Goal: Communication & Community: Answer question/provide support

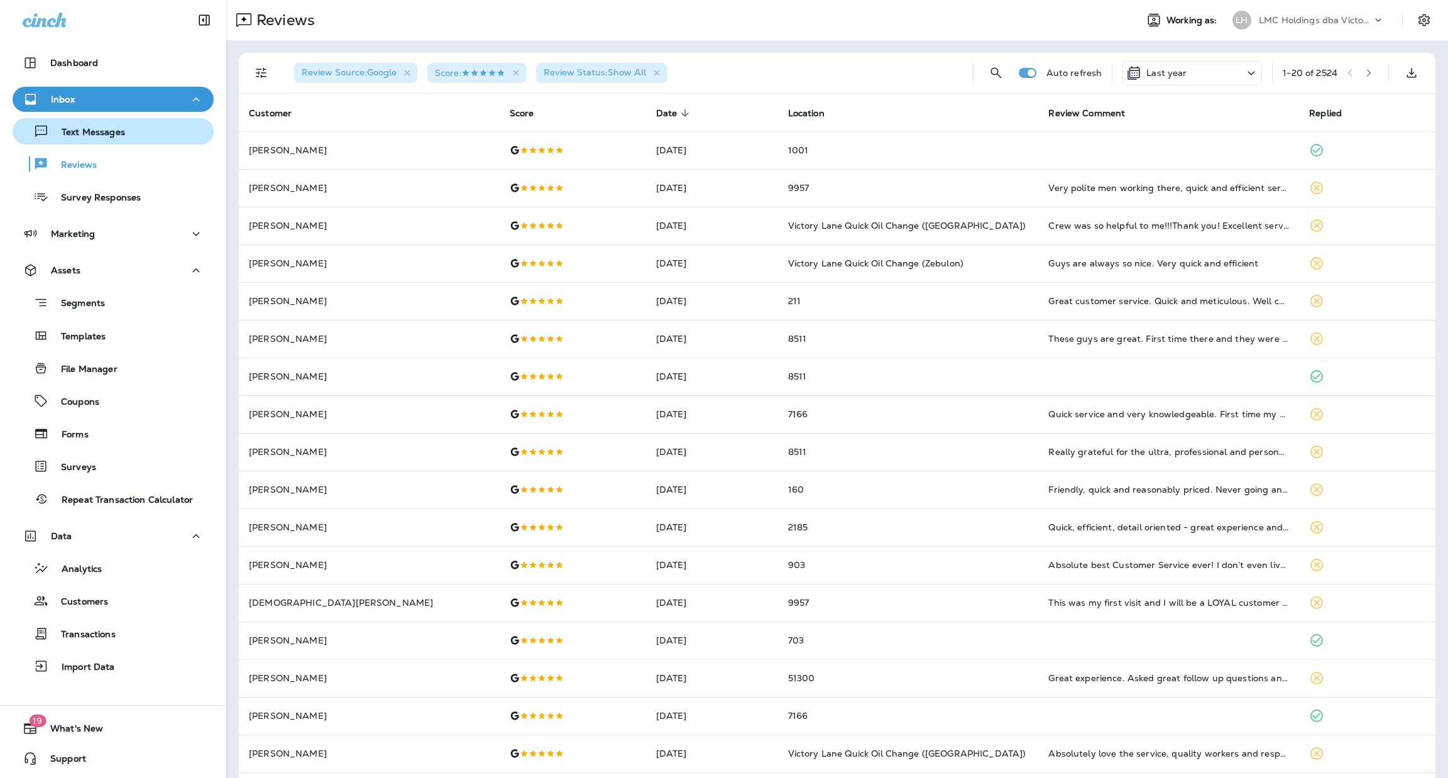
click at [122, 125] on div "Text Messages" at bounding box center [71, 131] width 107 height 19
click at [123, 125] on div "Text Messages" at bounding box center [113, 131] width 191 height 19
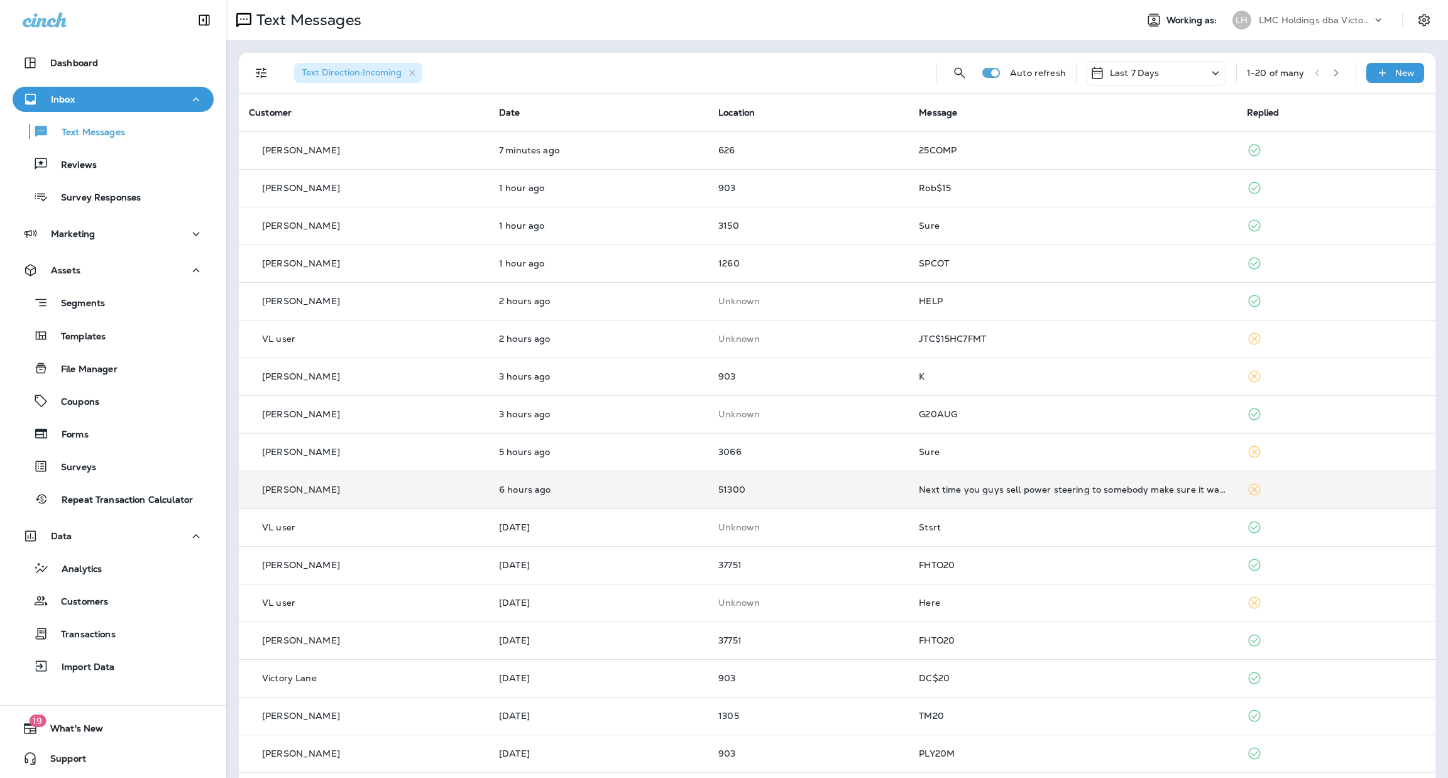
click at [832, 493] on p "51300" at bounding box center [808, 489] width 180 height 10
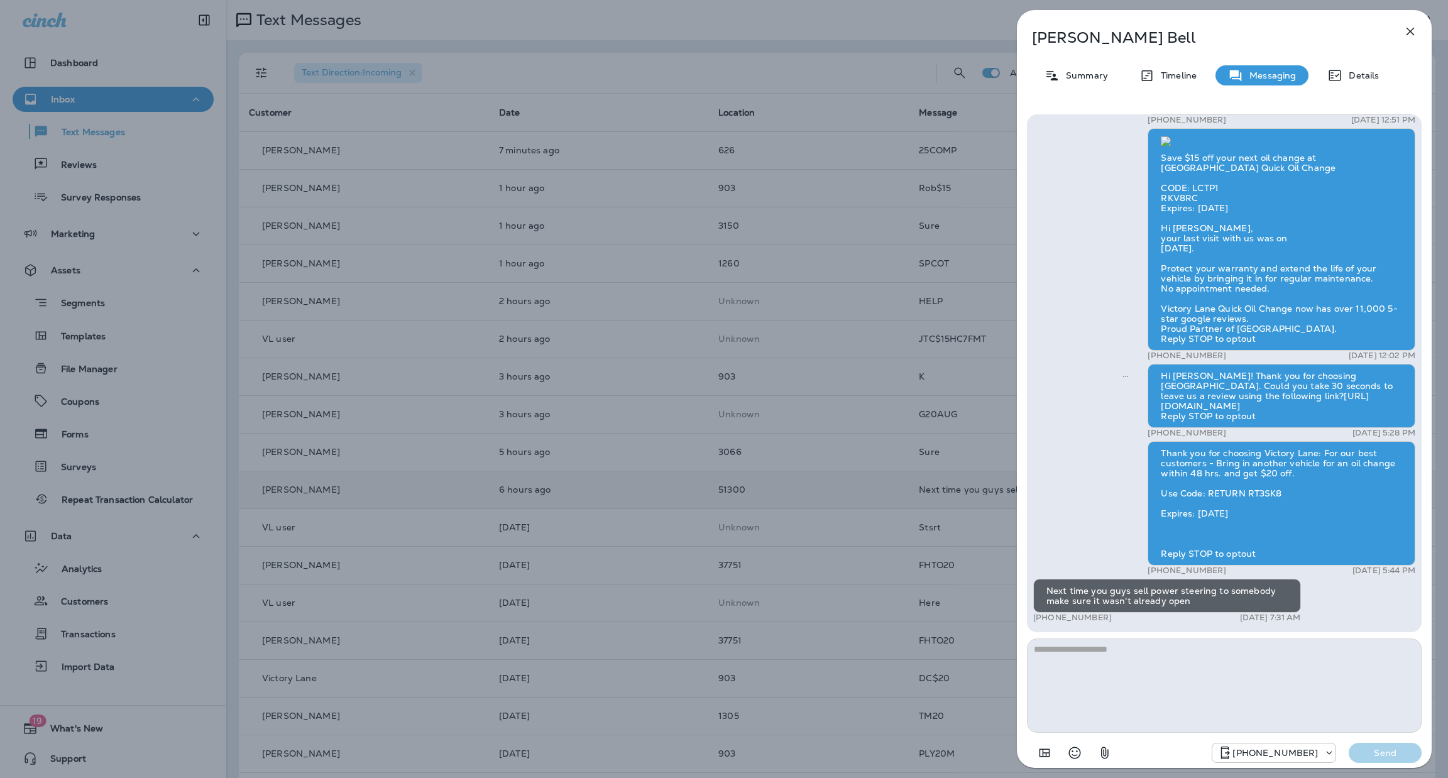
click at [830, 359] on div "[PERSON_NAME] Summary Timeline Messaging Details Thank you for choosing Victory…" at bounding box center [724, 389] width 1448 height 778
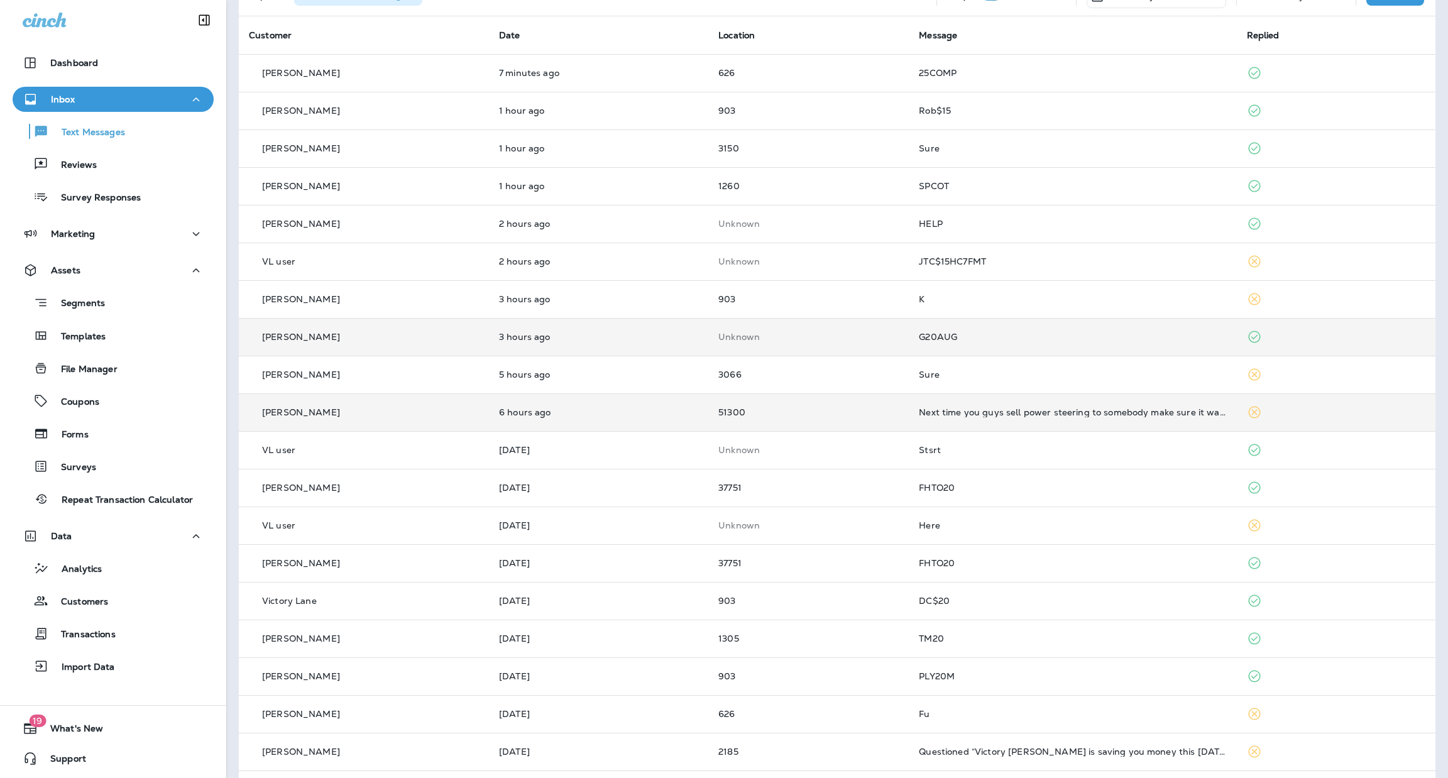
scroll to position [119, 0]
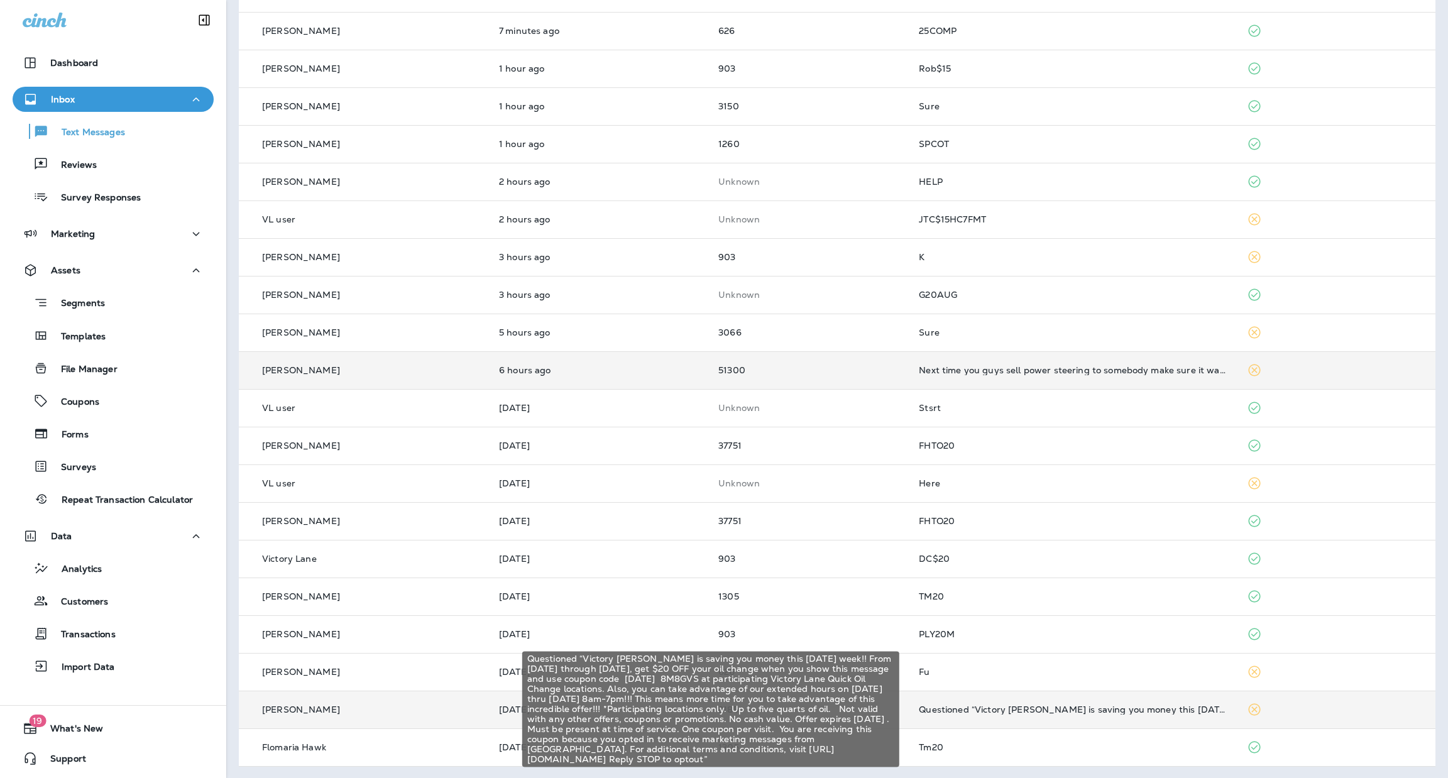
click at [991, 710] on div "Questioned “Victory [PERSON_NAME] is saving you money this [DATE] week!! From […" at bounding box center [1072, 709] width 307 height 10
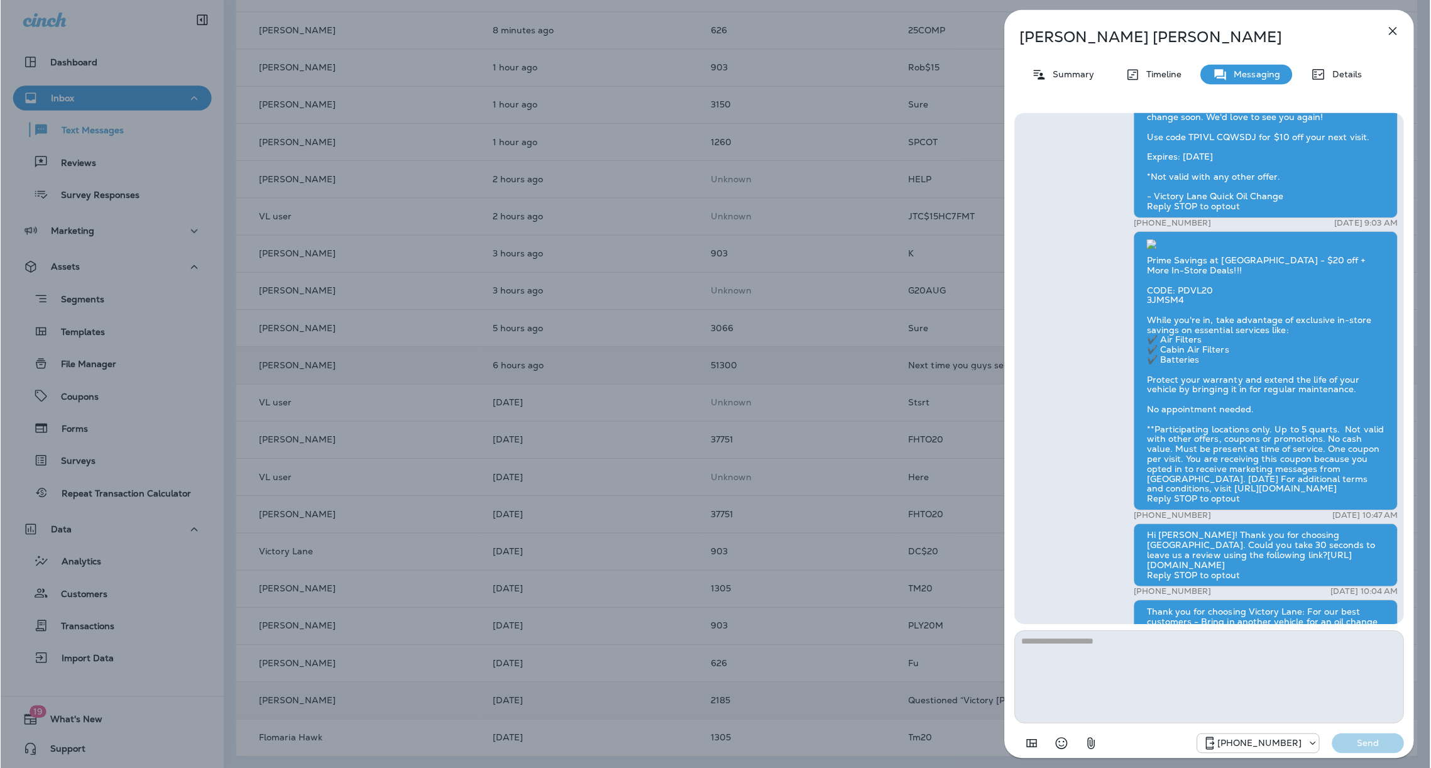
scroll to position [-565, 0]
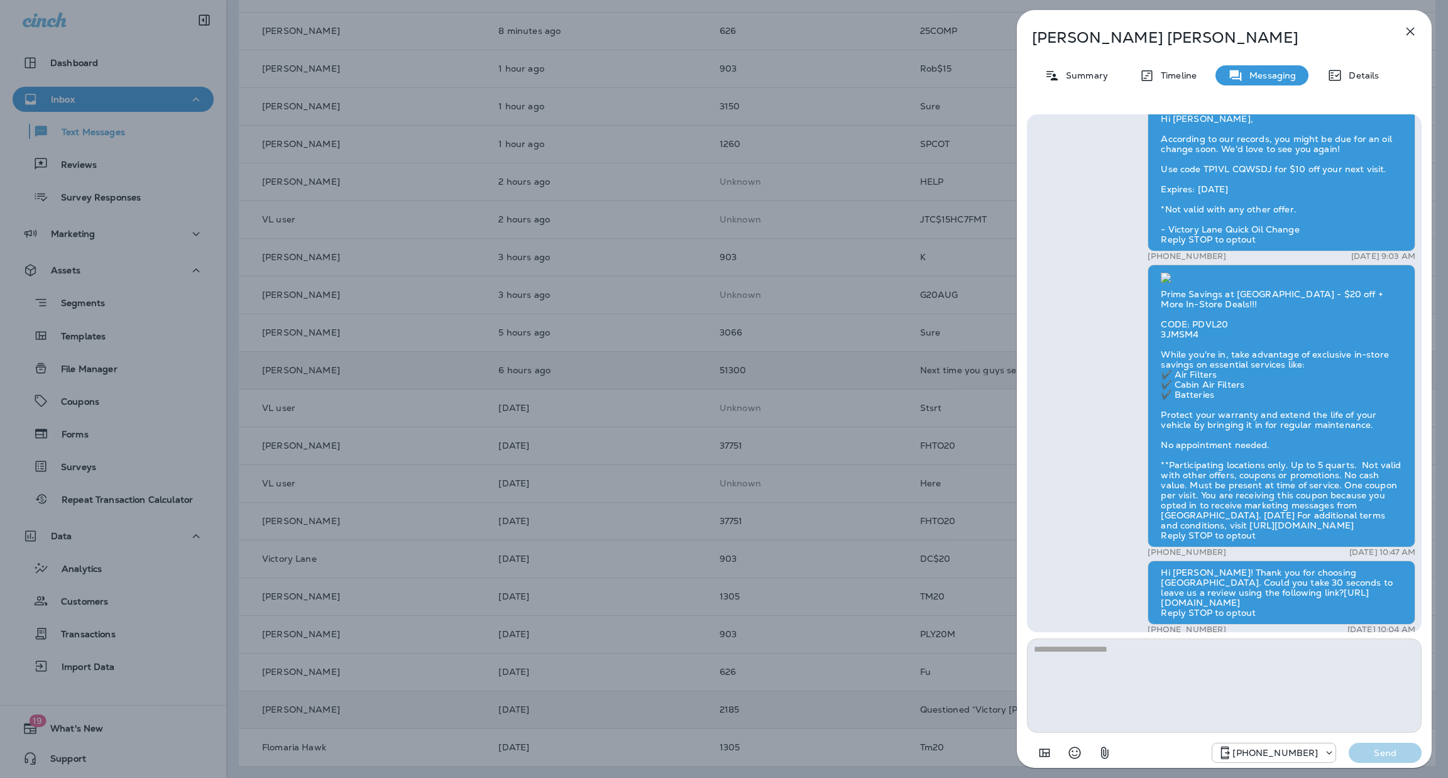
click at [1408, 33] on icon "button" at bounding box center [1410, 32] width 8 height 8
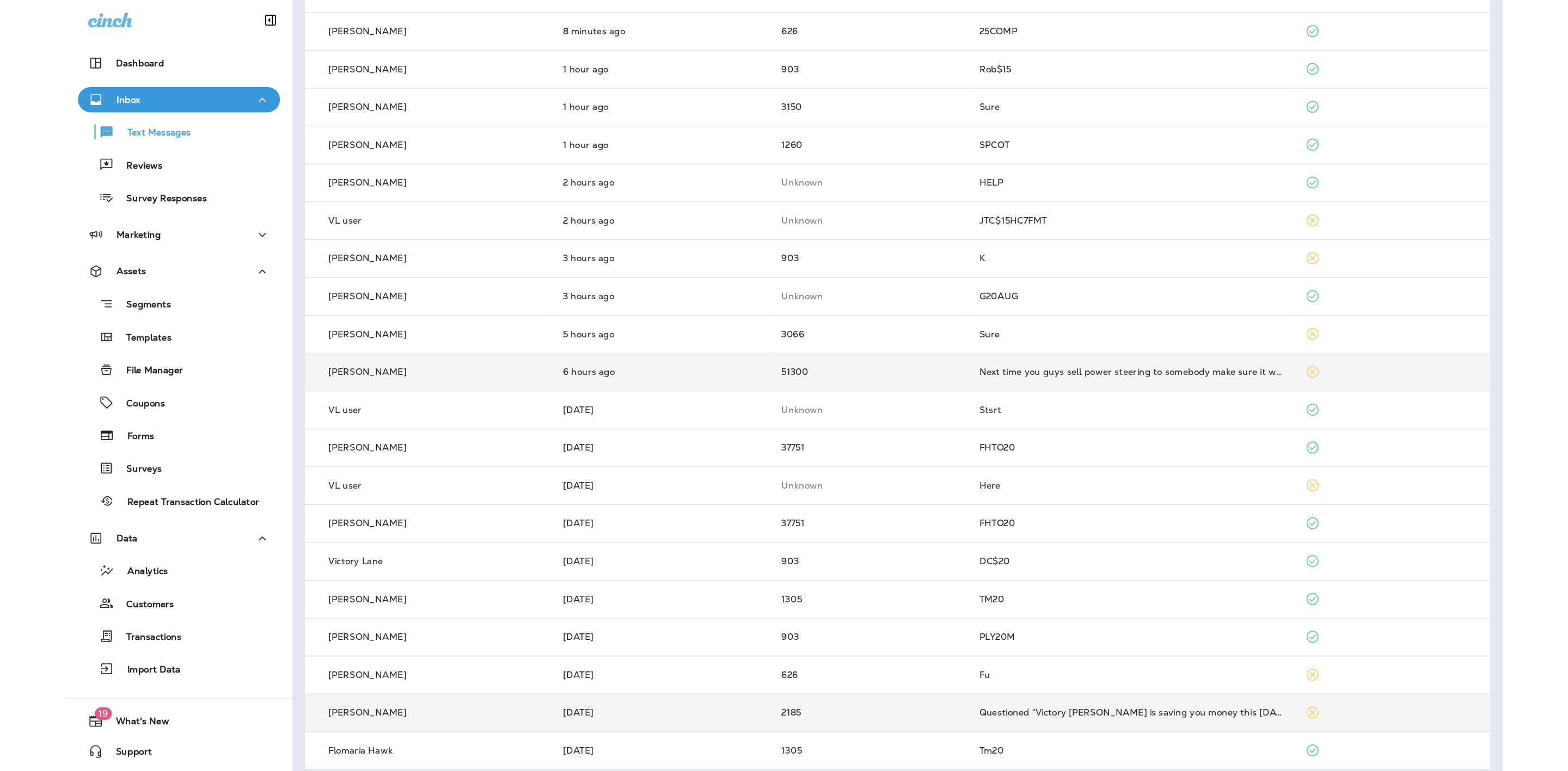
scroll to position [7, 0]
